Goal: Task Accomplishment & Management: Complete application form

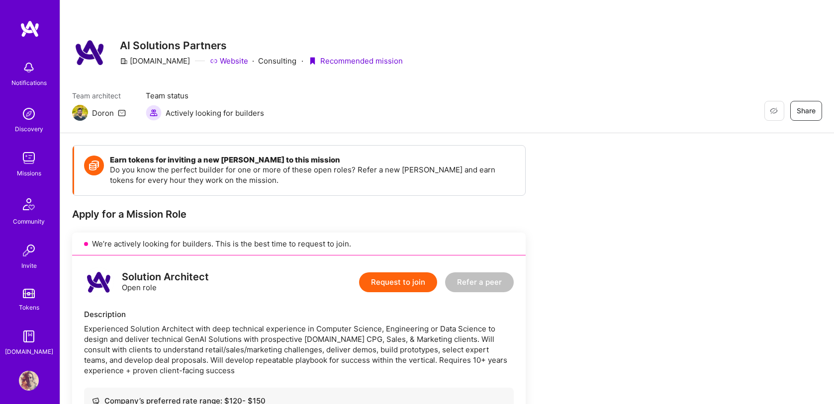
scroll to position [570, 0]
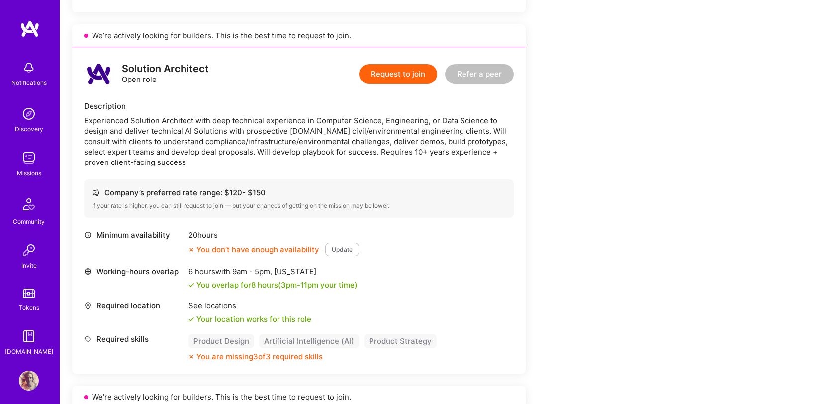
click at [34, 166] on img at bounding box center [29, 158] width 20 height 20
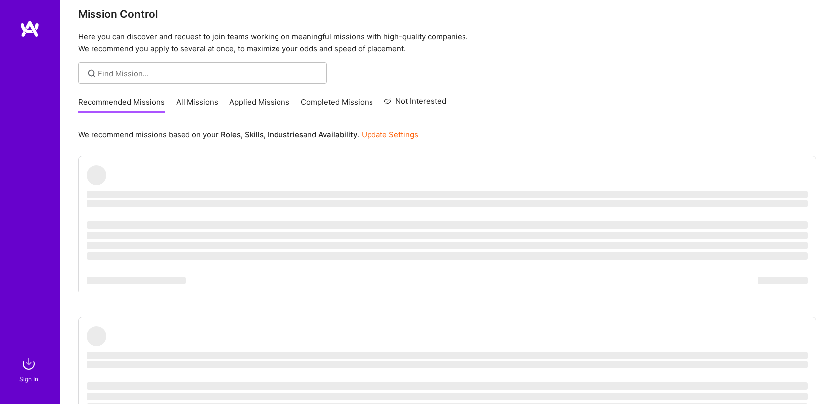
scroll to position [17, 0]
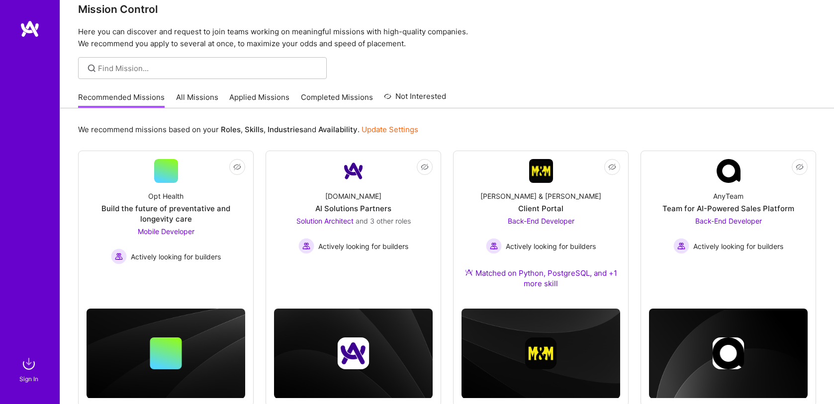
click at [261, 23] on div "Mission Control Here you can discover and request to join teams working on mean…" at bounding box center [446, 16] width 773 height 67
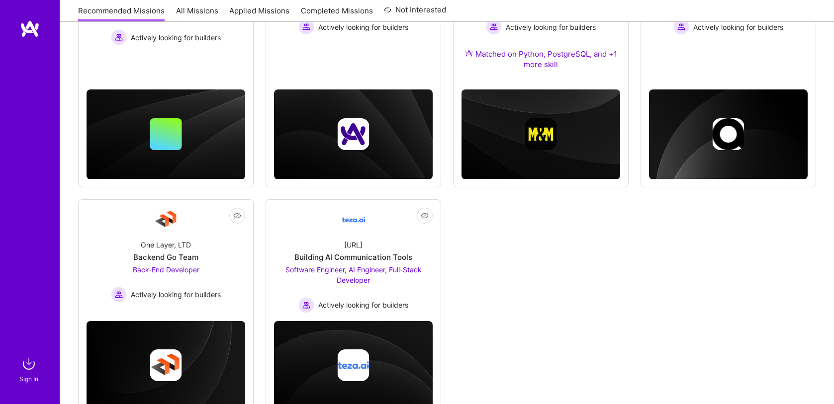
scroll to position [138, 0]
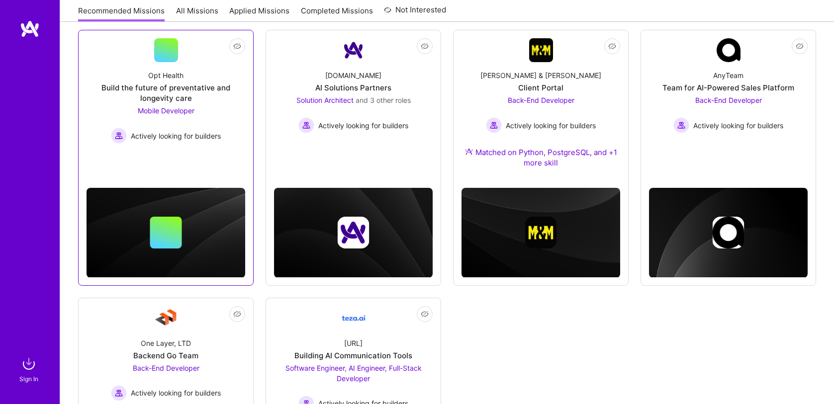
click at [237, 154] on link "Not Interested Opt Health Build the future of preventative and longevity care M…" at bounding box center [165, 95] width 159 height 115
